Goal: Task Accomplishment & Management: Complete application form

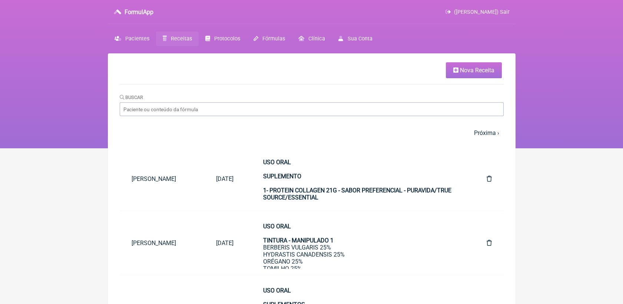
click at [171, 36] on span "Receitas" at bounding box center [181, 39] width 21 height 6
click at [180, 40] on span "Receitas" at bounding box center [181, 39] width 21 height 6
click at [465, 69] on span "Nova Receita" at bounding box center [477, 70] width 34 height 7
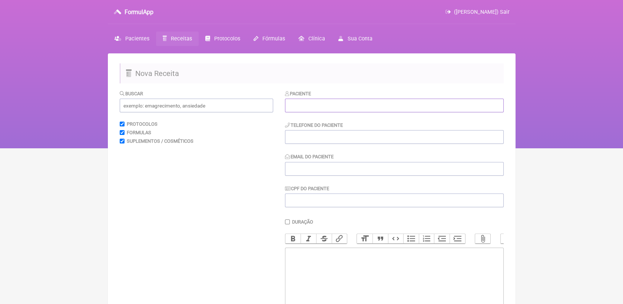
click at [318, 107] on input "text" at bounding box center [394, 106] width 219 height 14
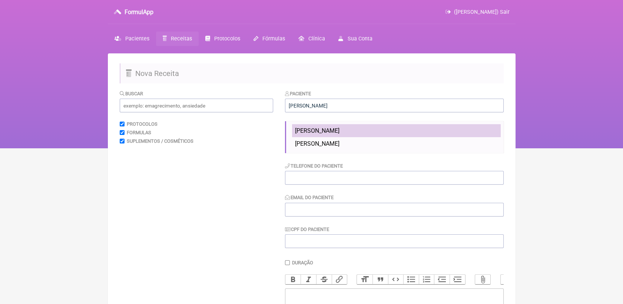
click at [323, 131] on span "[PERSON_NAME]" at bounding box center [317, 130] width 44 height 7
type input "[PERSON_NAME]"
type input "21976660786"
type input "[EMAIL_ADDRESS][DOMAIN_NAME]"
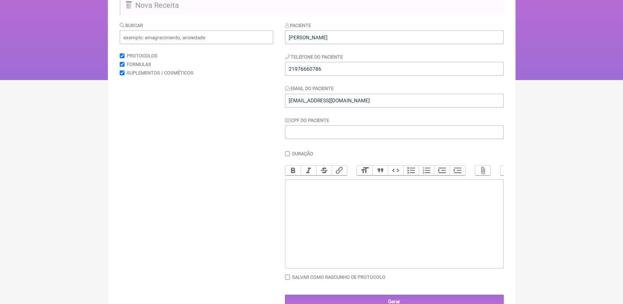
scroll to position [82, 0]
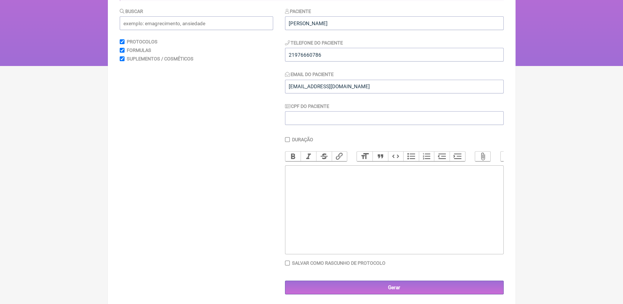
click at [333, 199] on trix-editor at bounding box center [394, 209] width 219 height 89
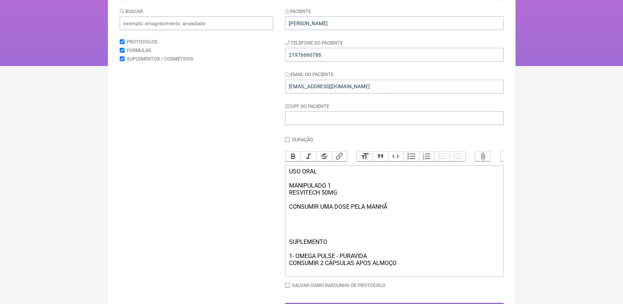
click at [304, 231] on div "USO ORAL MANIPULADO 1 RESVITECH 50MG CONSUMIR UMA DOSE PELA MANHÃ SUPLEMENTO 1-…" at bounding box center [394, 221] width 211 height 106
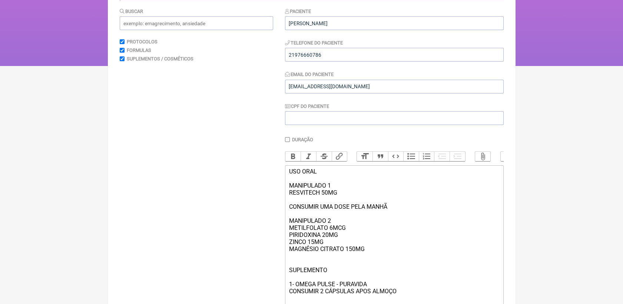
type trix-editor "<div>USO ORAL<br><br>MANIPULADO 1<br>RESVITECH 50MG<br><br>CONSUMIR UMA DOSE PE…"
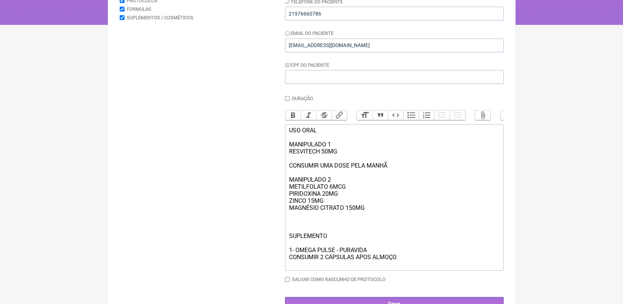
scroll to position [154, 0]
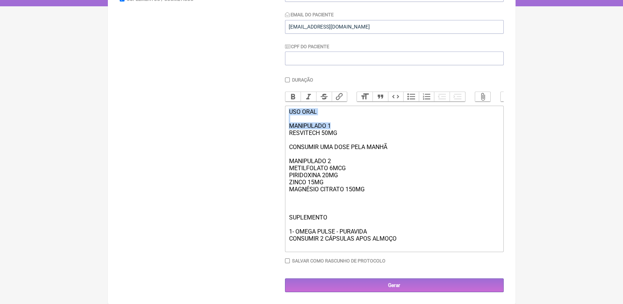
drag, startPoint x: 288, startPoint y: 108, endPoint x: 339, endPoint y: 124, distance: 54.1
click at [339, 124] on trix-editor "USO ORAL MANIPULADO 1 RESVITECH 50MG CONSUMIR UMA DOSE PELA MANHÃ MANIPULADO 2 …" at bounding box center [394, 179] width 219 height 146
click at [295, 92] on button "Bold" at bounding box center [294, 97] width 16 height 10
click at [354, 120] on div "USO ORAL MANIPULADO 1 RESVITECH 50MG CONSUMIR UMA DOSE PELA MANHÃ MANIPULADO 2 …" at bounding box center [394, 178] width 211 height 141
drag, startPoint x: 287, startPoint y: 157, endPoint x: 347, endPoint y: 159, distance: 60.1
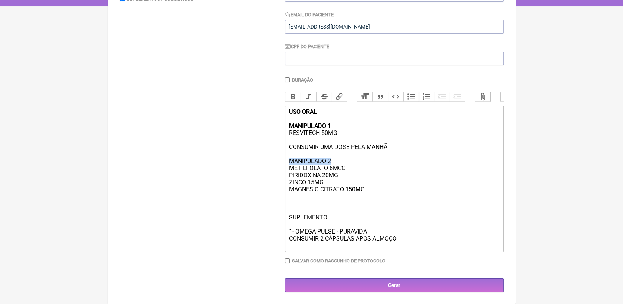
click at [347, 159] on trix-editor "USO ORAL MANIPULADO 1 RESVITECH 50MG CONSUMIR UMA DOSE PELA MANHÃ MANIPULADO 2 …" at bounding box center [394, 179] width 219 height 146
click at [291, 93] on div "Bold Italic Strikethrough Link Heading Quote Code Bullets Numbers Decrease Leve…" at bounding box center [394, 99] width 219 height 14
click at [291, 92] on button "Bold" at bounding box center [294, 97] width 16 height 10
click at [365, 174] on div "USO ORAL MANIPULADO 1 RESVITECH 50MG CONSUMIR UMA DOSE PELA MANHÃ MANIPULADO 2 …" at bounding box center [394, 178] width 211 height 141
drag, startPoint x: 287, startPoint y: 216, endPoint x: 372, endPoint y: 230, distance: 85.7
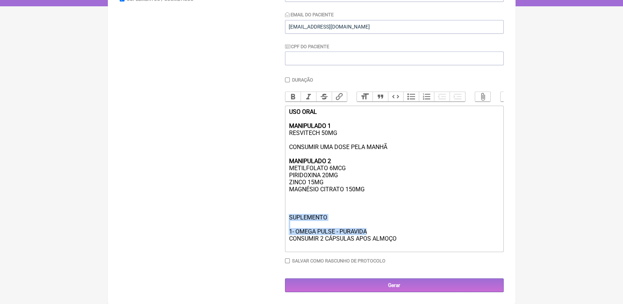
click at [372, 230] on trix-editor "USO ORAL MANIPULADO 1 RESVITECH 50MG CONSUMIR UMA DOSE PELA MANHÃ MANIPULADO 2 …" at bounding box center [394, 179] width 219 height 146
click at [290, 92] on button "Bold" at bounding box center [294, 97] width 16 height 10
click at [376, 201] on div "USO ORAL MANIPULADO 1 RESVITECH 50MG CONSUMIR UMA DOSE PELA MANHÃ MANIPULADO 2 …" at bounding box center [394, 178] width 211 height 141
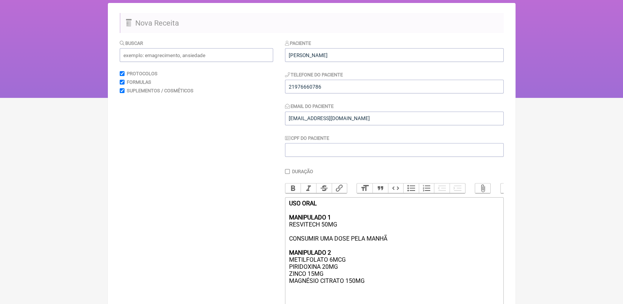
scroll to position [31, 0]
